Goal: Task Accomplishment & Management: Manage account settings

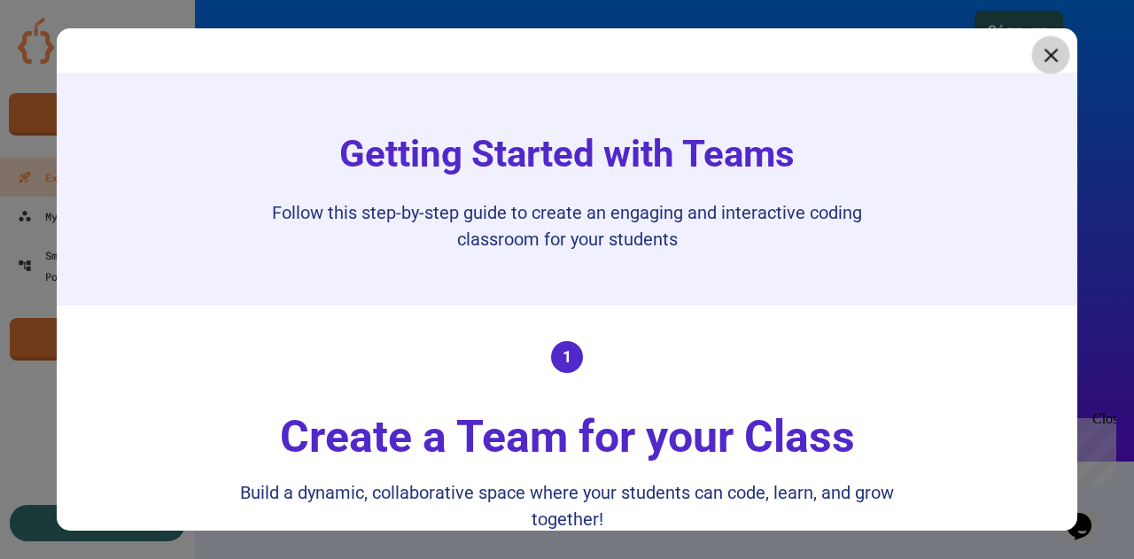
click at [1044, 58] on icon at bounding box center [1051, 55] width 14 height 14
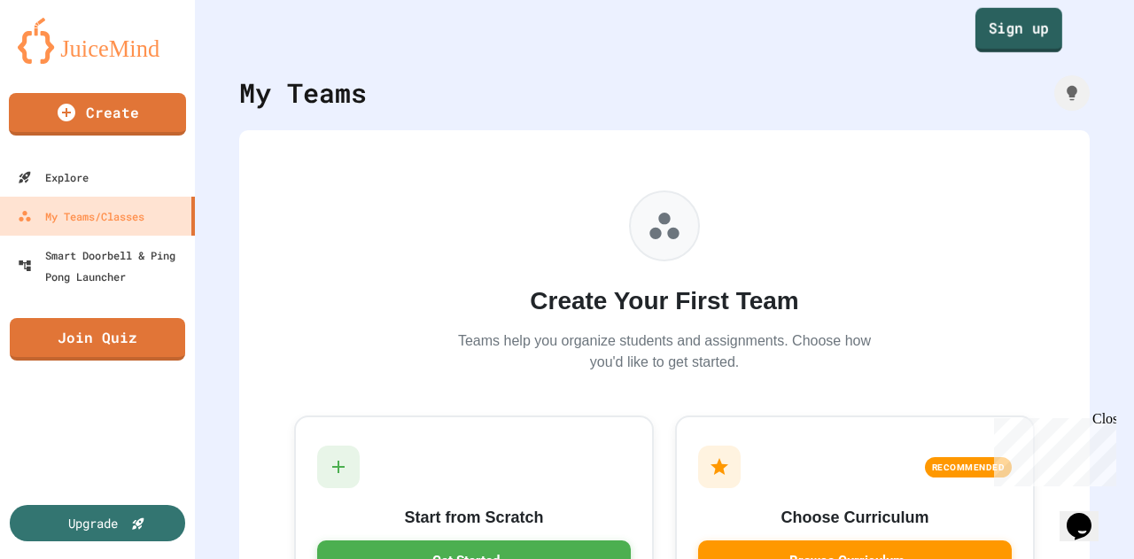
click at [989, 36] on link "Sign up" at bounding box center [1019, 30] width 87 height 44
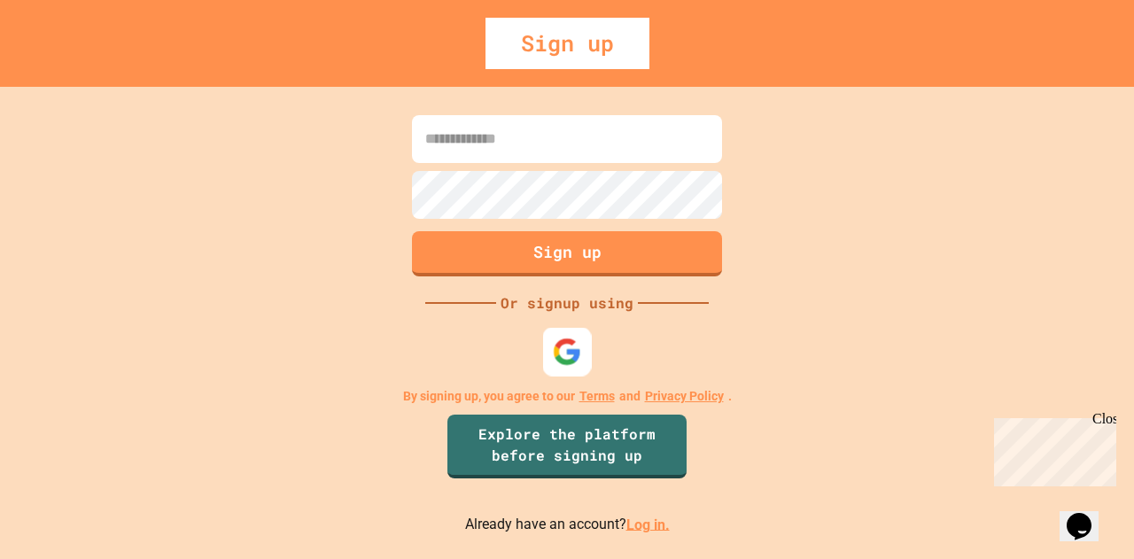
click at [573, 353] on img at bounding box center [567, 351] width 29 height 29
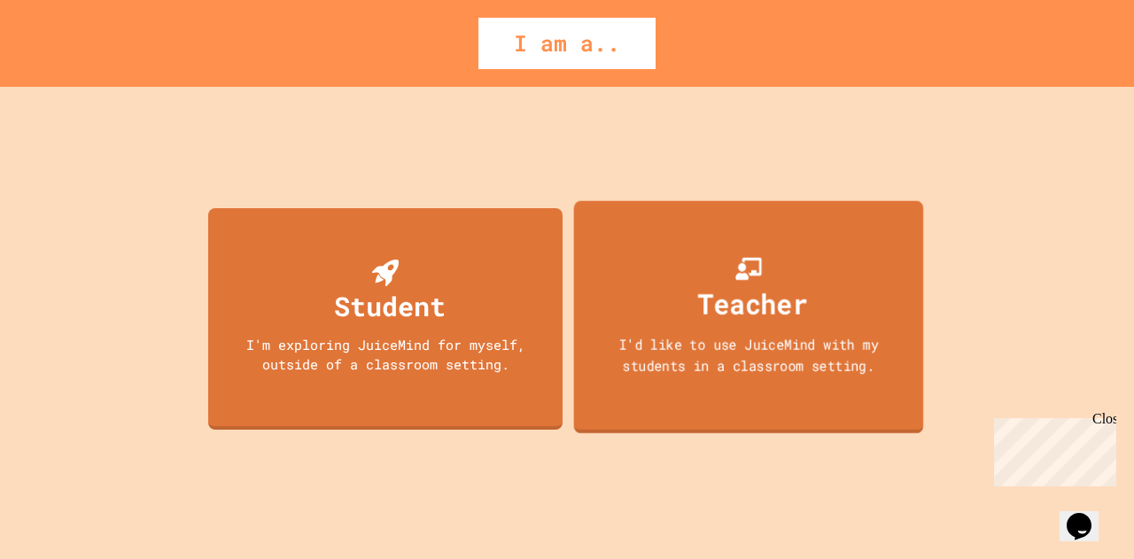
click at [700, 346] on div "I'd like to use JuiceMind with my students in a classroom setting." at bounding box center [748, 354] width 315 height 42
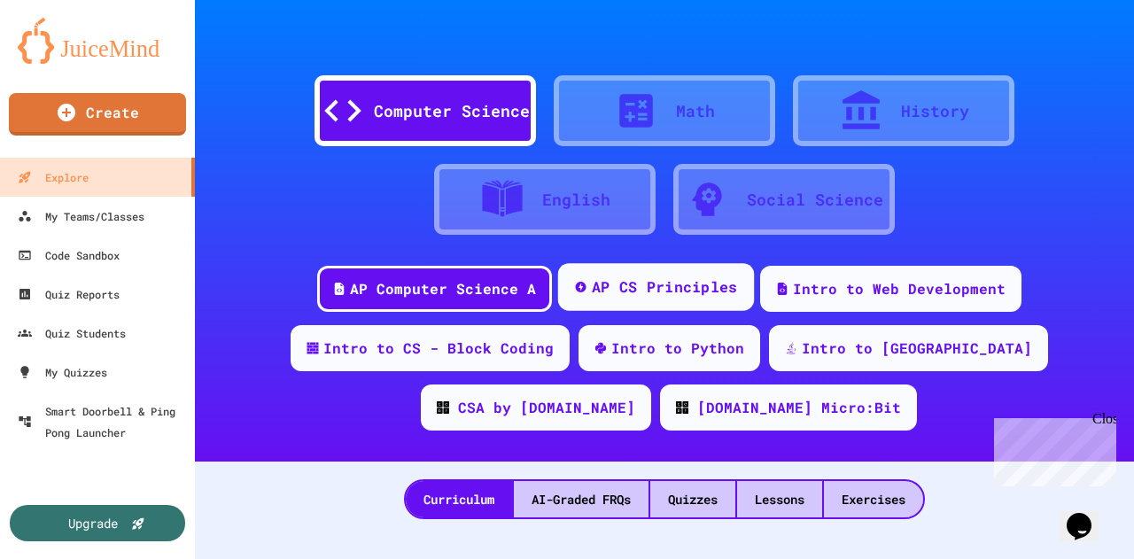
click at [636, 301] on div "AP CS Principles" at bounding box center [655, 287] width 196 height 48
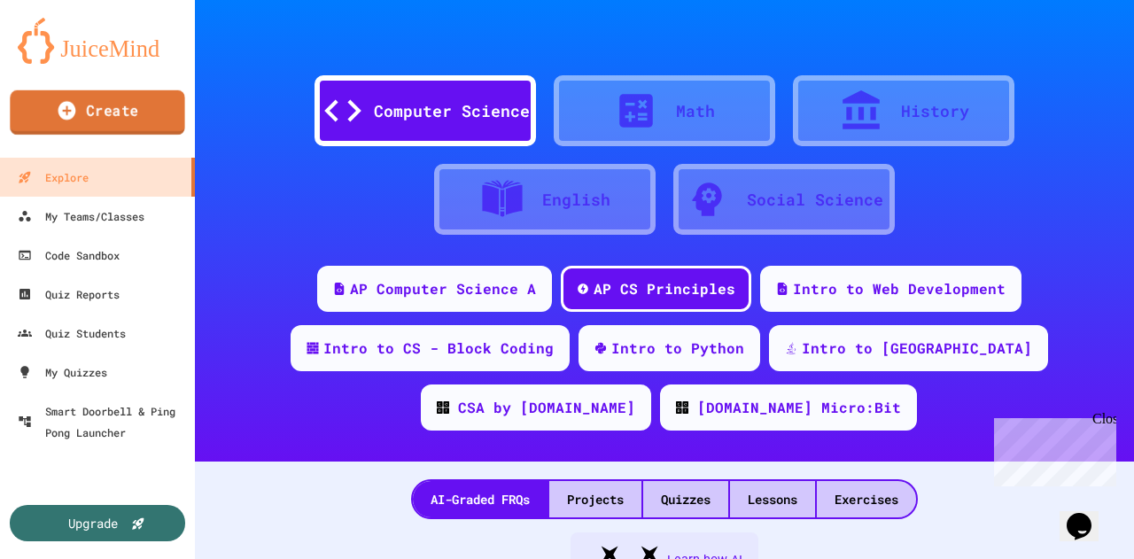
click at [121, 120] on link "Create" at bounding box center [97, 112] width 175 height 44
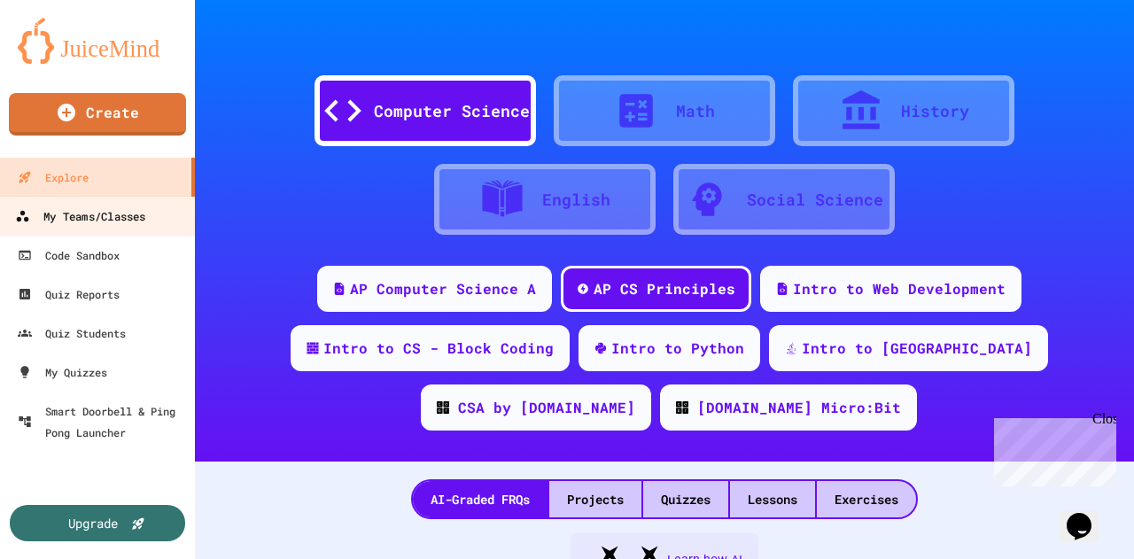
click at [105, 215] on div "My Teams/Classes" at bounding box center [80, 217] width 130 height 22
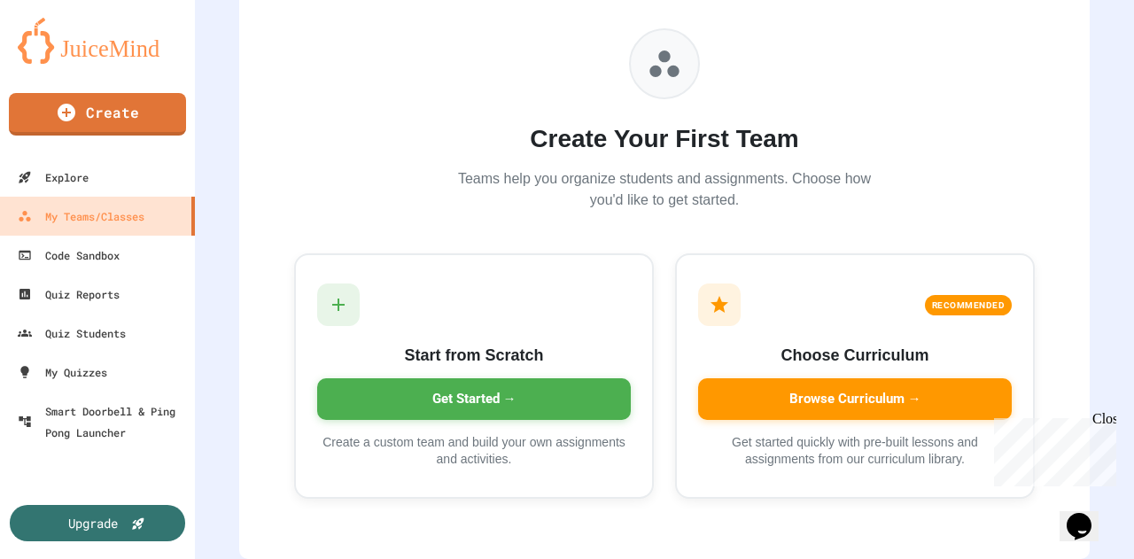
scroll to position [175, 0]
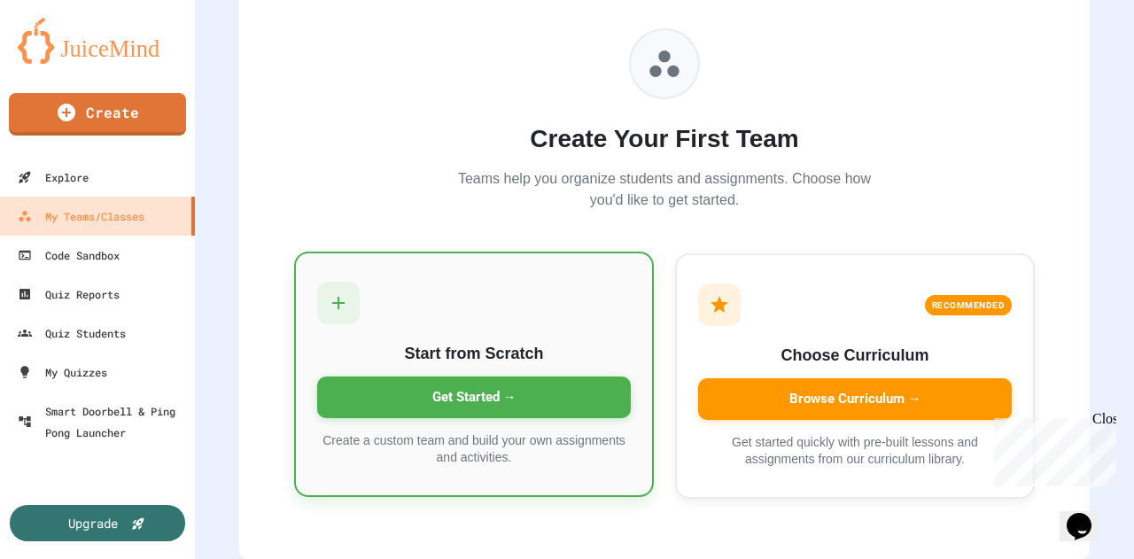
click at [333, 292] on icon at bounding box center [338, 302] width 21 height 21
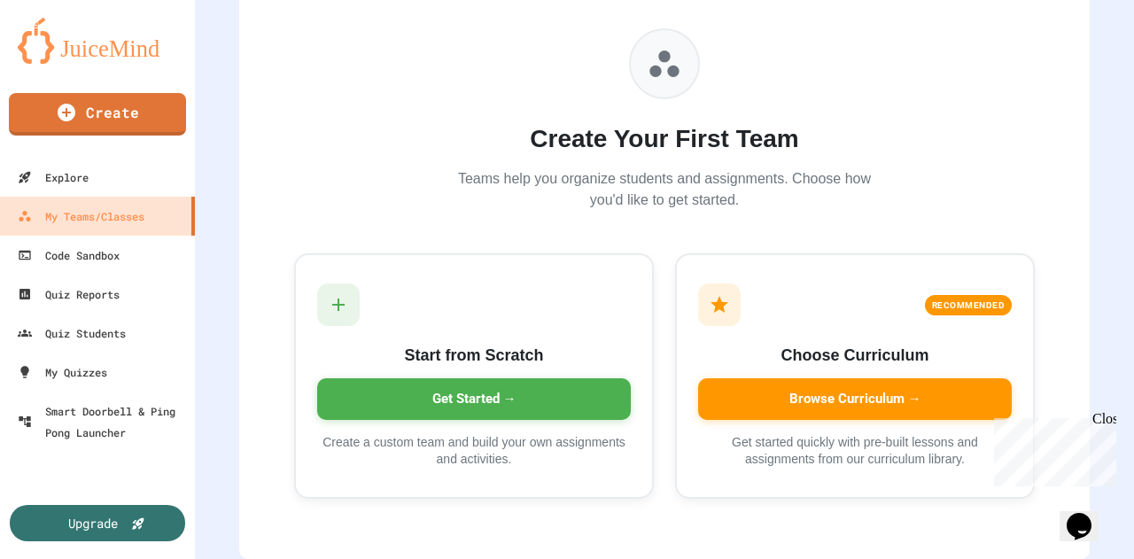
type input "*"
click at [852, 58] on div "Create Your First Team Teams help you organize students and assignments. Choose…" at bounding box center [664, 119] width 425 height 183
drag, startPoint x: 776, startPoint y: 33, endPoint x: 760, endPoint y: 24, distance: 18.2
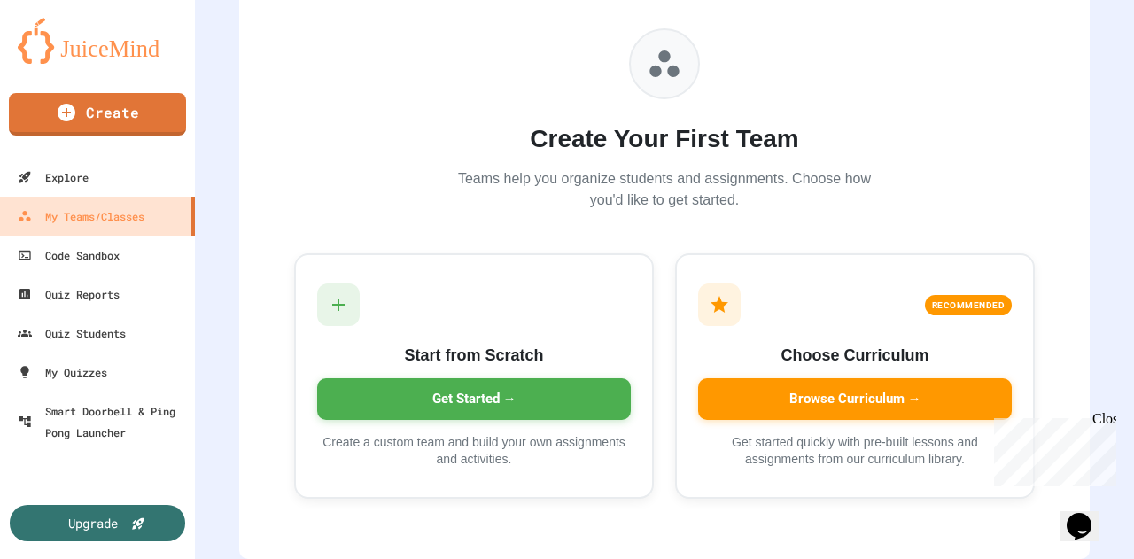
click at [776, 32] on div "Create Your First Team Teams help you organize students and assignments. Choose…" at bounding box center [664, 119] width 425 height 183
